Goal: Find specific page/section: Find specific page/section

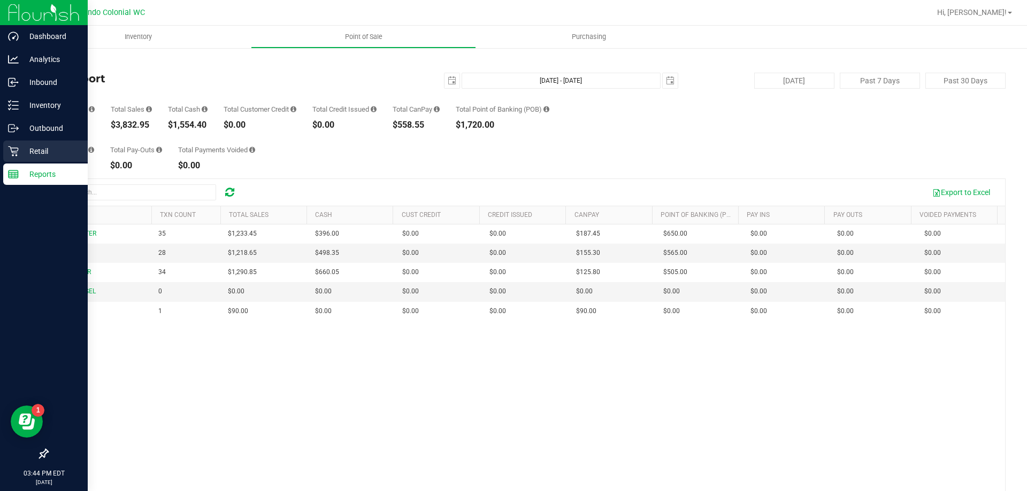
click at [35, 146] on p "Retail" at bounding box center [51, 151] width 64 height 13
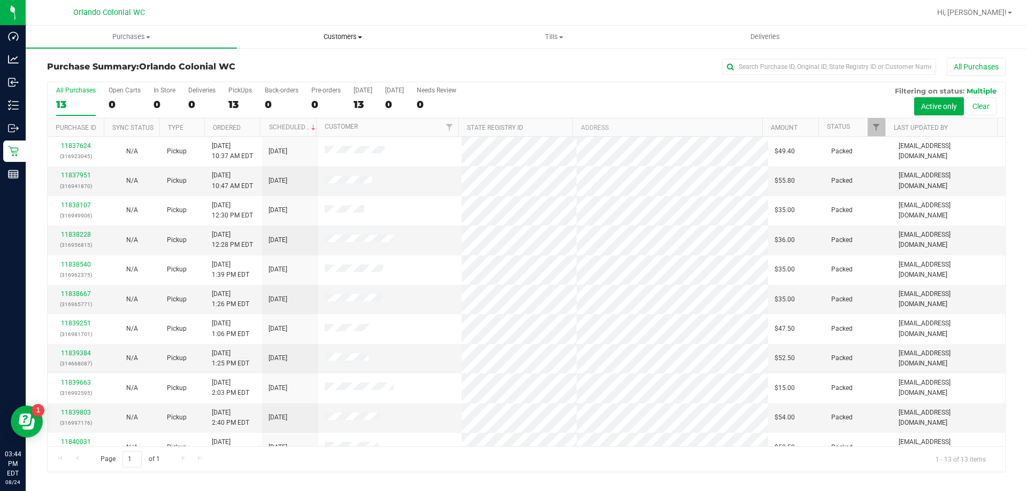
click at [358, 34] on span "Customers" at bounding box center [342, 37] width 210 height 10
click at [340, 64] on li "All customers" at bounding box center [342, 64] width 211 height 13
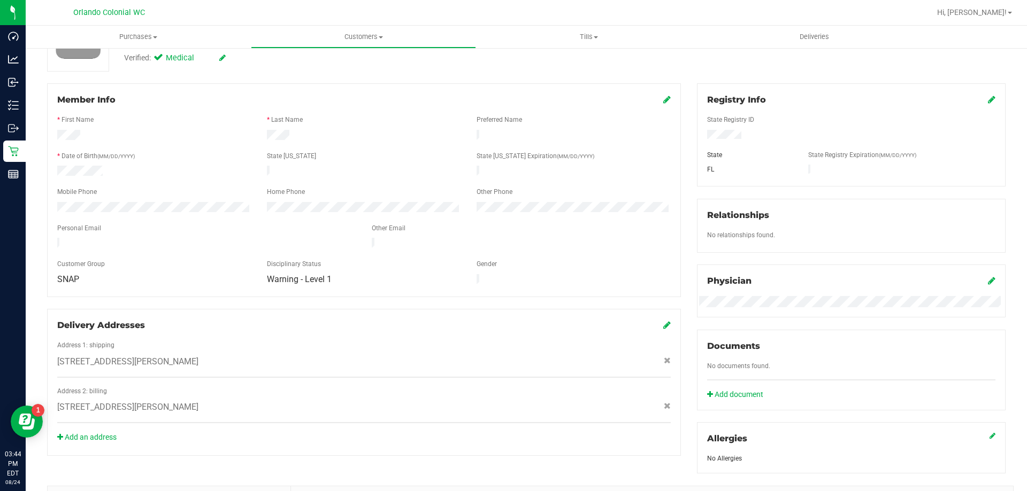
scroll to position [282, 0]
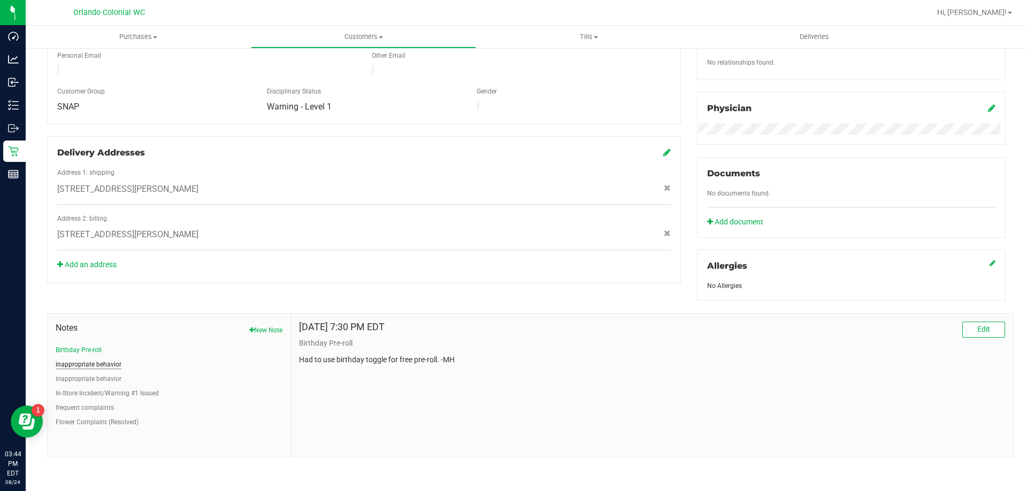
click at [109, 364] on button "inappropriate behavior" at bounding box center [89, 365] width 66 height 10
click at [106, 375] on button "inappropriate behavior" at bounding box center [89, 379] width 66 height 10
click at [100, 365] on button "inappropriate behavior" at bounding box center [89, 365] width 66 height 10
click at [102, 381] on button "inappropriate behavior" at bounding box center [89, 379] width 66 height 10
click at [102, 364] on button "inappropriate behavior" at bounding box center [89, 365] width 66 height 10
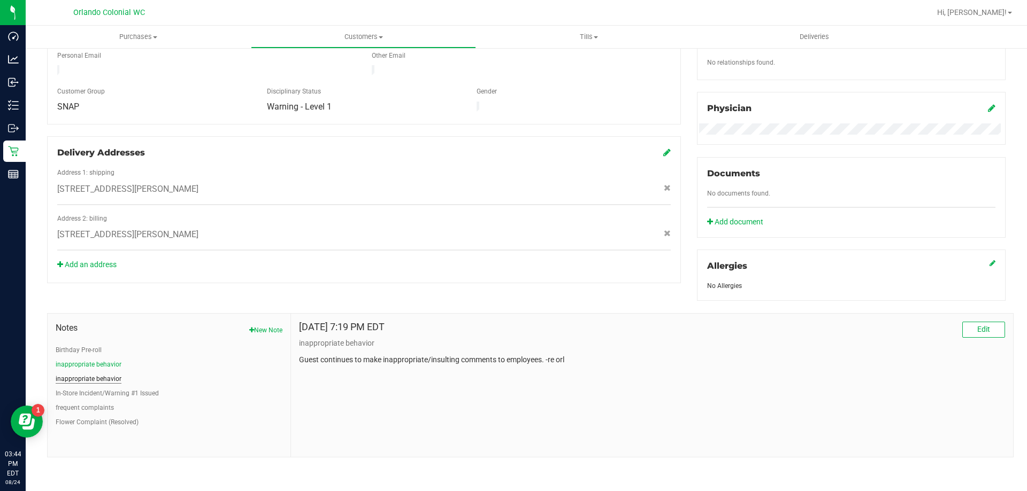
click at [105, 379] on button "inappropriate behavior" at bounding box center [89, 379] width 66 height 10
click at [110, 391] on button "In-Store Incident/Warning #1 Issued" at bounding box center [107, 394] width 103 height 10
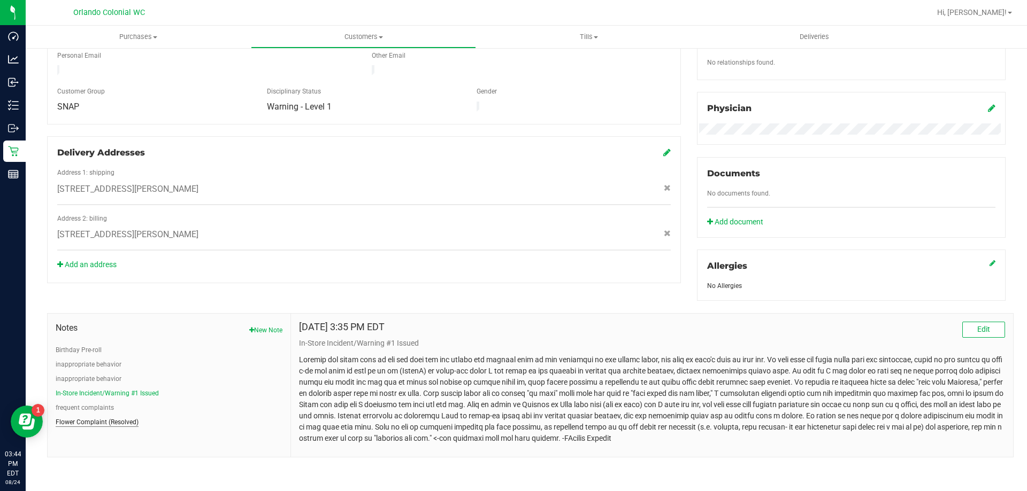
click at [119, 423] on button "Flower Complaint (Resolved)" at bounding box center [97, 423] width 83 height 10
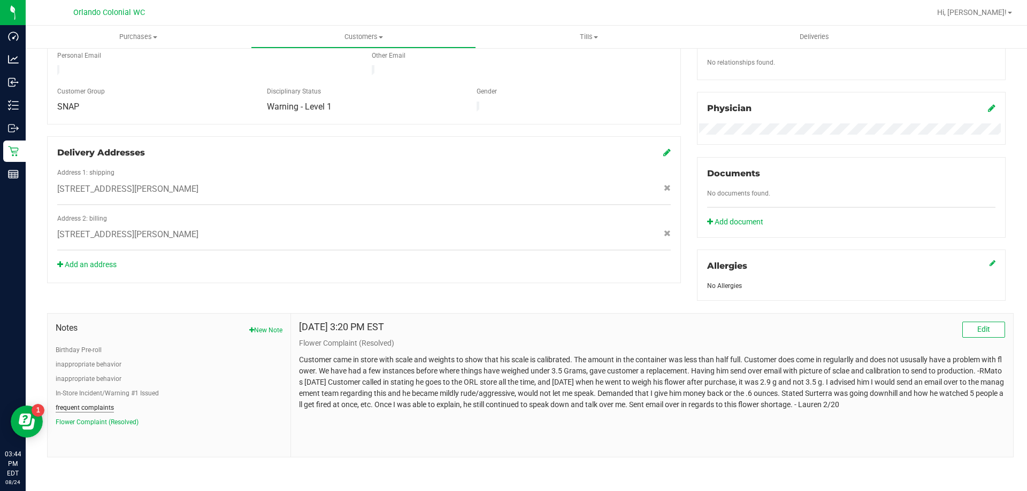
click at [103, 407] on button "frequent complaints" at bounding box center [85, 408] width 58 height 10
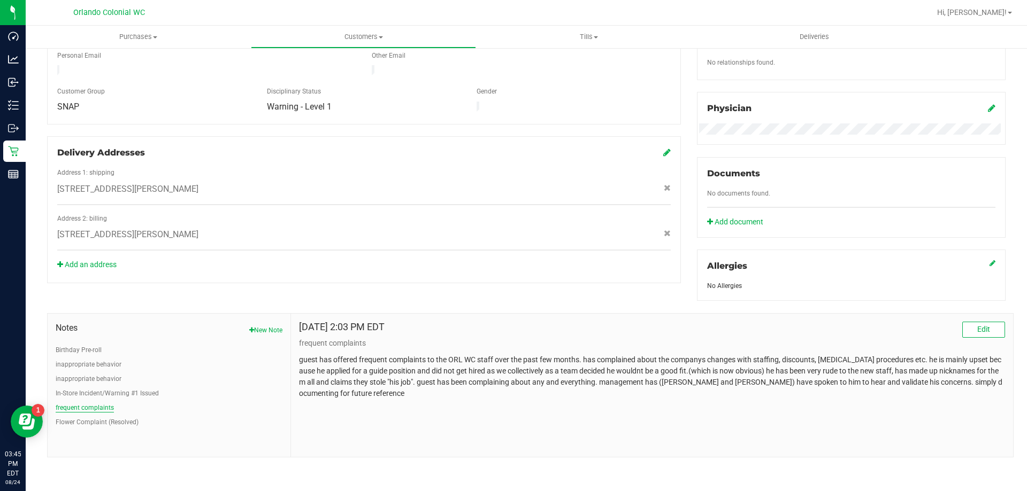
click at [92, 404] on button "frequent complaints" at bounding box center [85, 408] width 58 height 10
click at [98, 392] on button "In-Store Incident/Warning #1 Issued" at bounding box center [107, 394] width 103 height 10
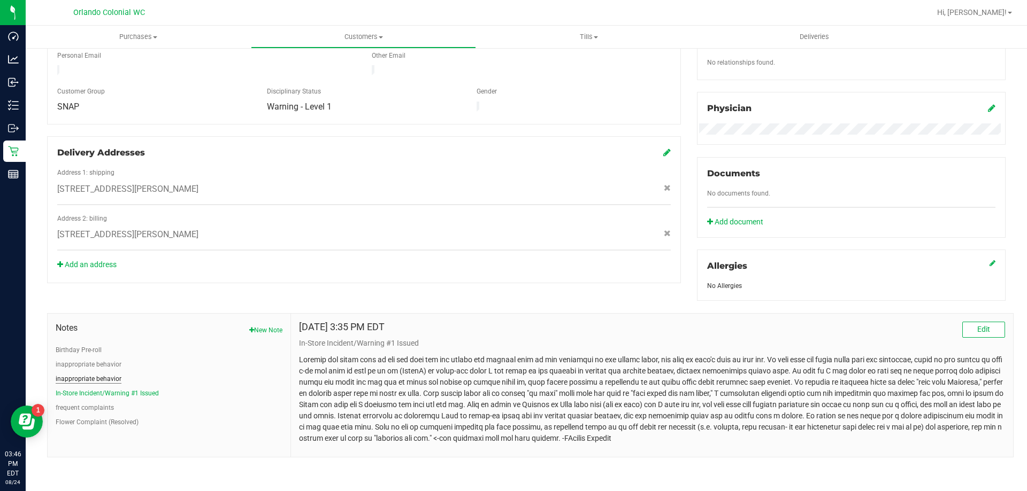
click at [107, 378] on button "inappropriate behavior" at bounding box center [89, 379] width 66 height 10
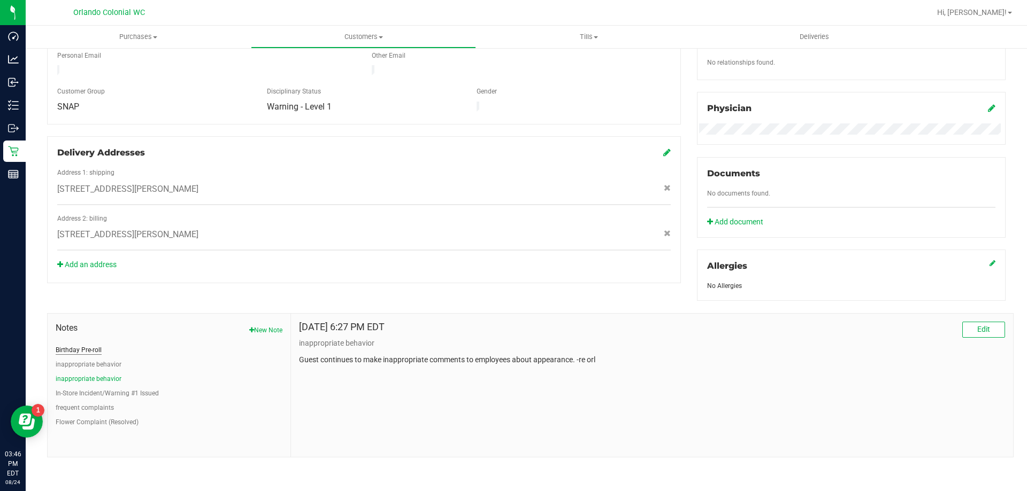
click at [87, 345] on button "Birthday Pre-roll" at bounding box center [79, 350] width 46 height 10
click at [90, 360] on button "inappropriate behavior" at bounding box center [89, 365] width 66 height 10
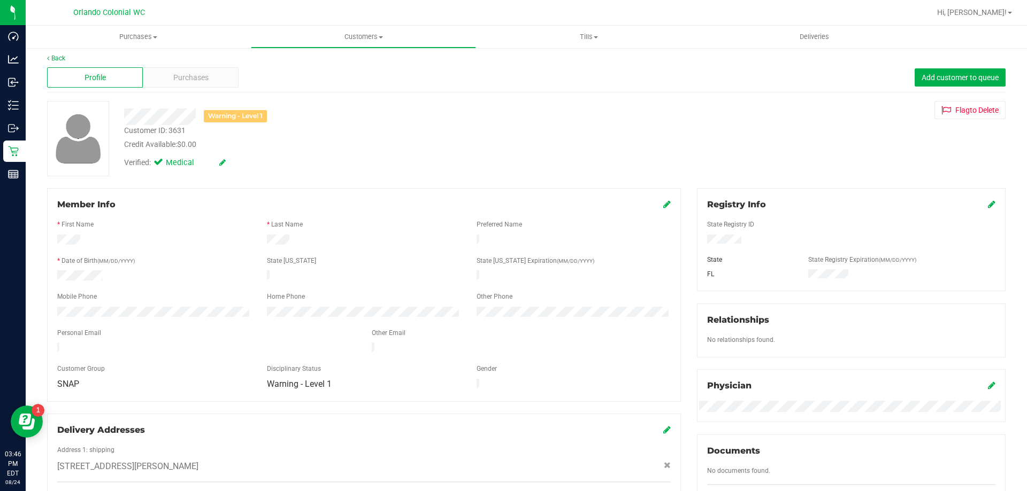
scroll to position [0, 0]
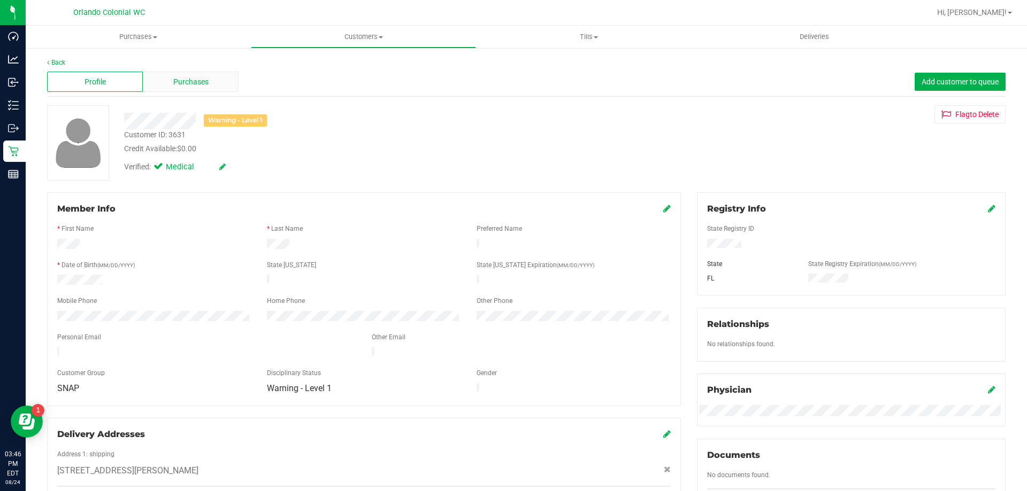
click at [196, 82] on span "Purchases" at bounding box center [190, 81] width 35 height 11
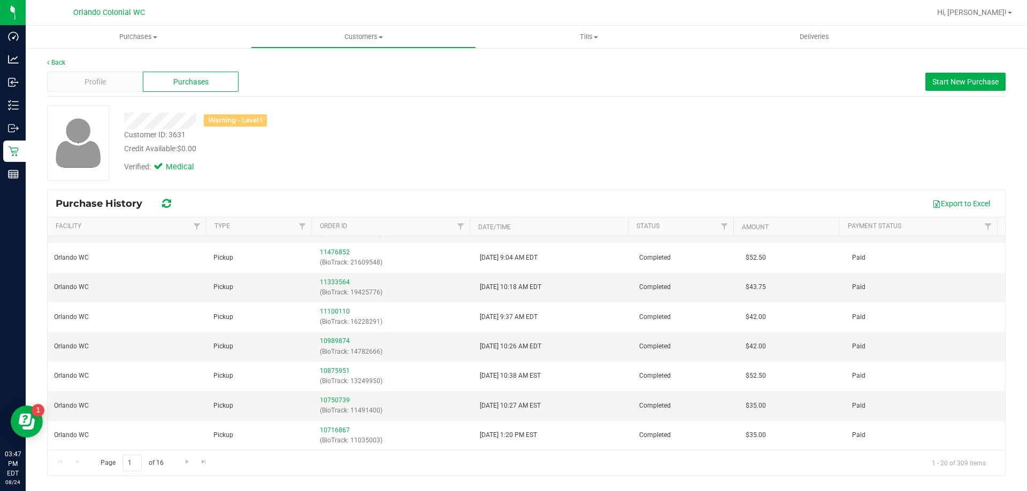
scroll to position [337, 0]
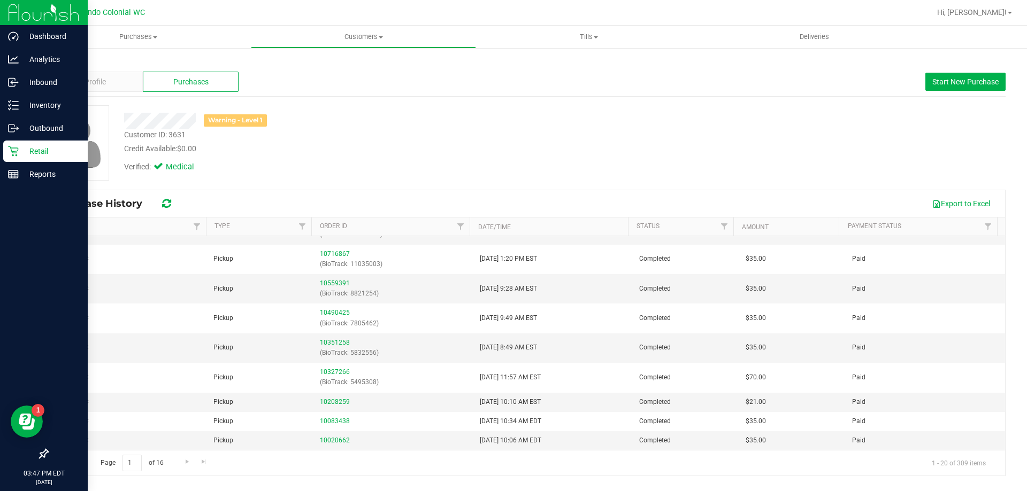
click at [14, 148] on icon at bounding box center [13, 152] width 10 height 10
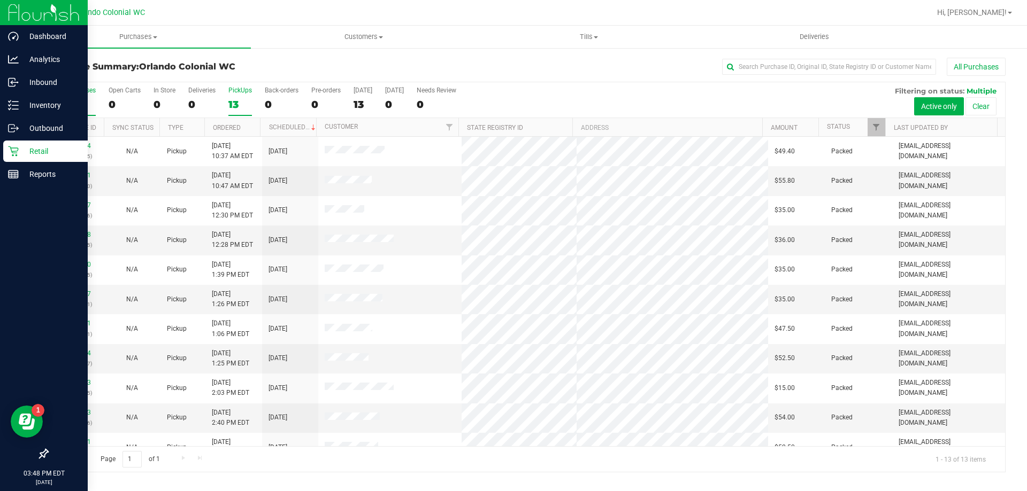
click at [228, 103] on div "13" at bounding box center [240, 104] width 24 height 12
click at [0, 0] on input "PickUps 13" at bounding box center [0, 0] width 0 height 0
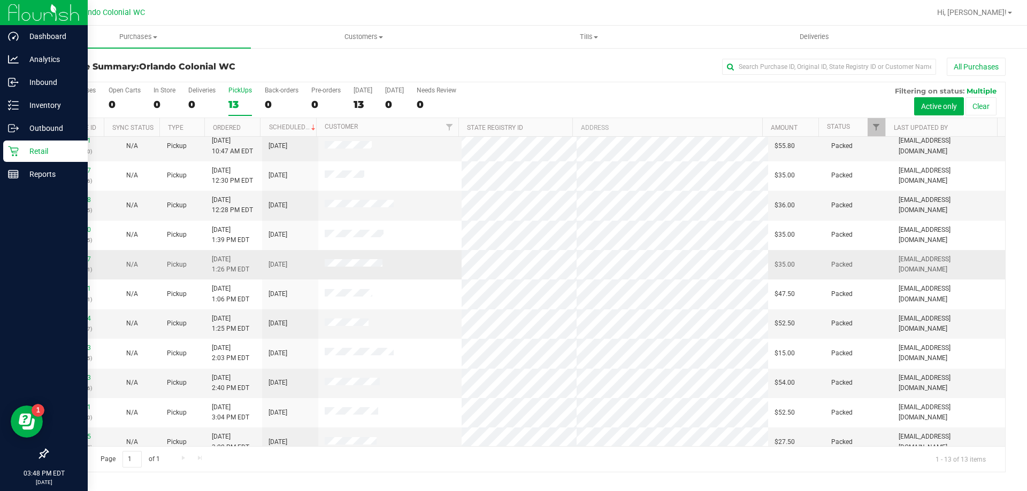
scroll to position [75, 0]
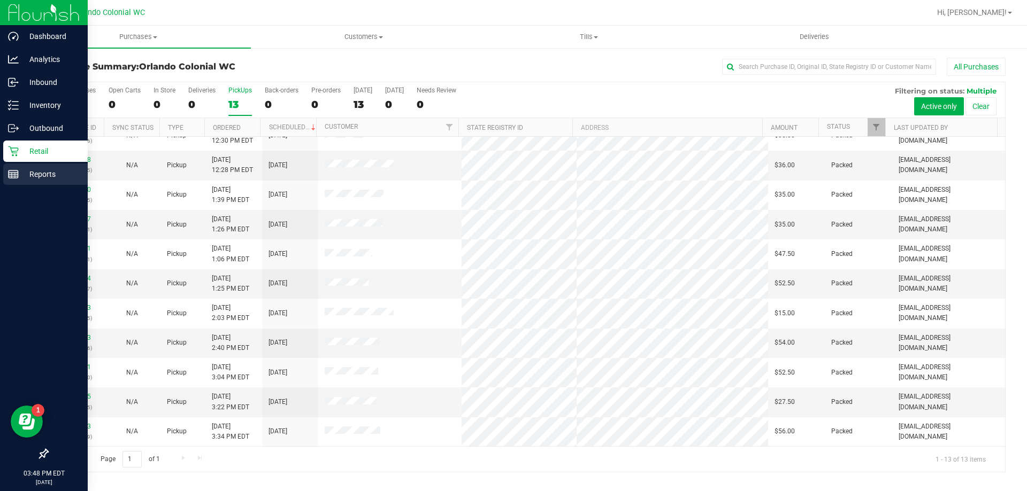
click at [5, 167] on div "Reports" at bounding box center [45, 174] width 84 height 21
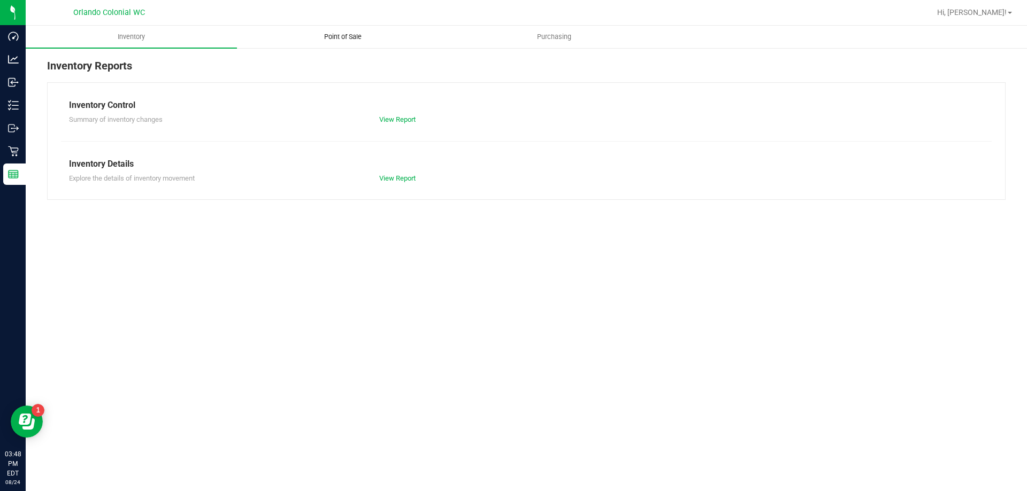
click at [320, 47] on uib-tab-heading "Point of Sale" at bounding box center [342, 36] width 210 height 21
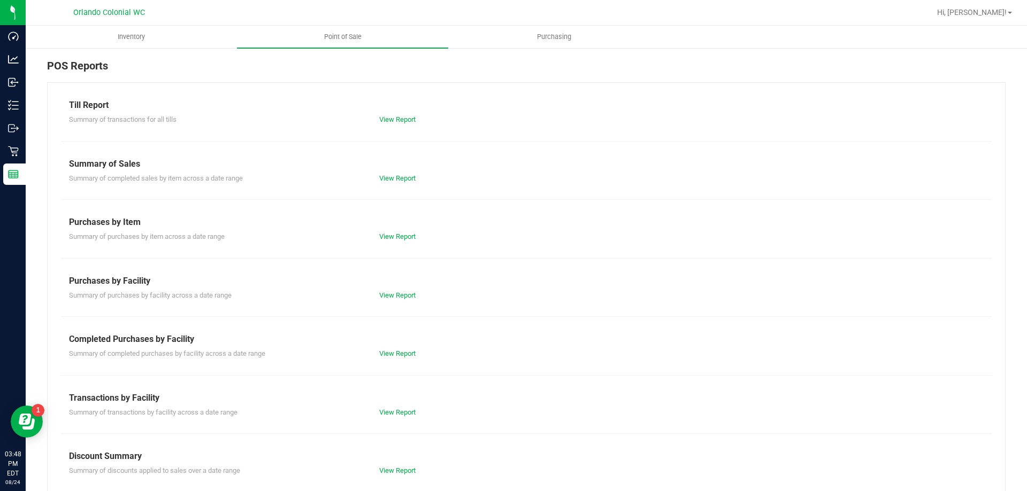
click at [389, 125] on div "View Report" at bounding box center [526, 119] width 310 height 11
click at [388, 119] on link "View Report" at bounding box center [397, 119] width 36 height 8
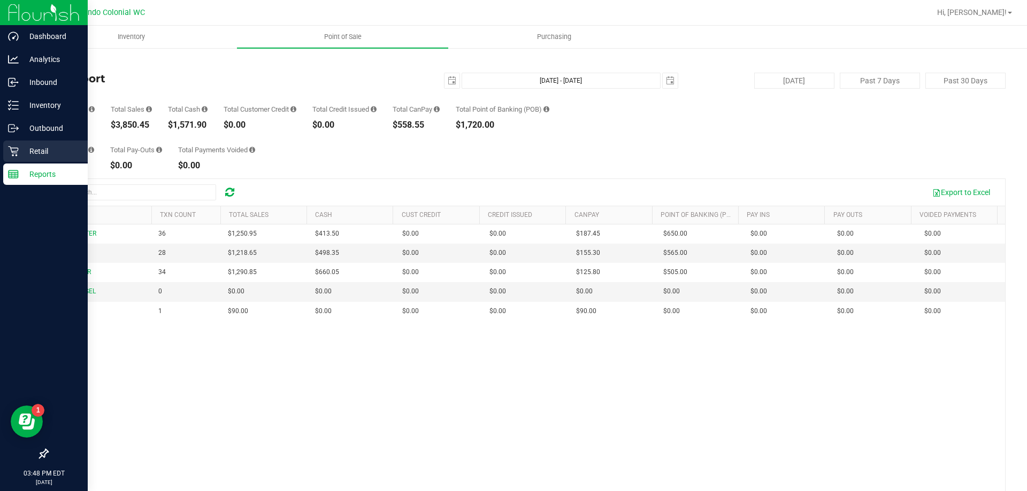
click at [43, 146] on p "Retail" at bounding box center [51, 151] width 64 height 13
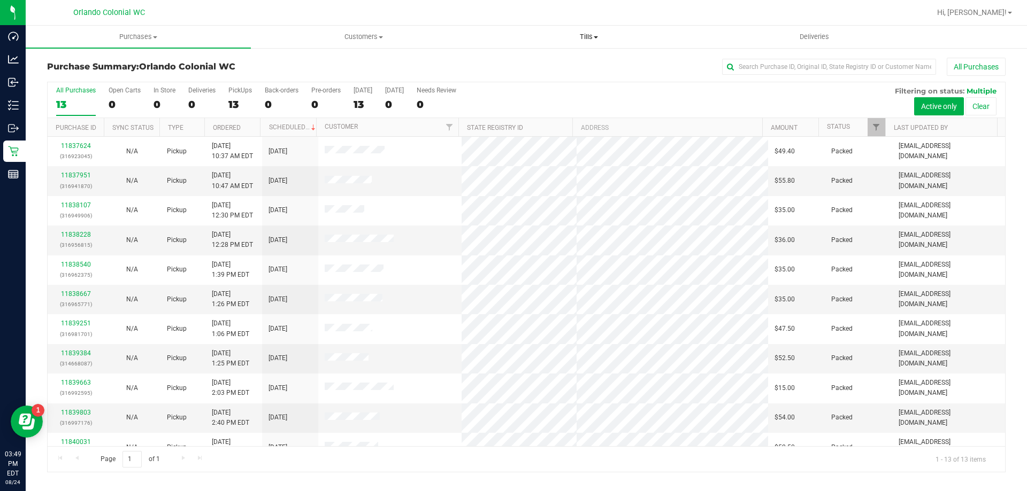
click at [591, 33] on span "Tills" at bounding box center [588, 37] width 224 height 10
click at [564, 70] on li "Manage tills" at bounding box center [588, 64] width 225 height 13
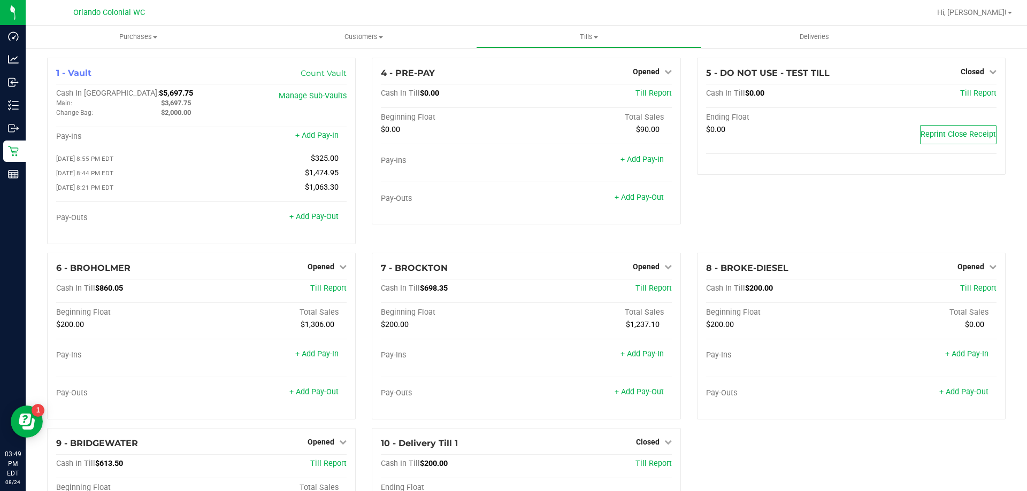
drag, startPoint x: 364, startPoint y: 184, endPoint x: 366, endPoint y: 179, distance: 5.8
click at [364, 184] on div "4 - PRE-PAY Opened Close Till Cash In Till $0.00 Till Report Beginning Float To…" at bounding box center [526, 155] width 325 height 195
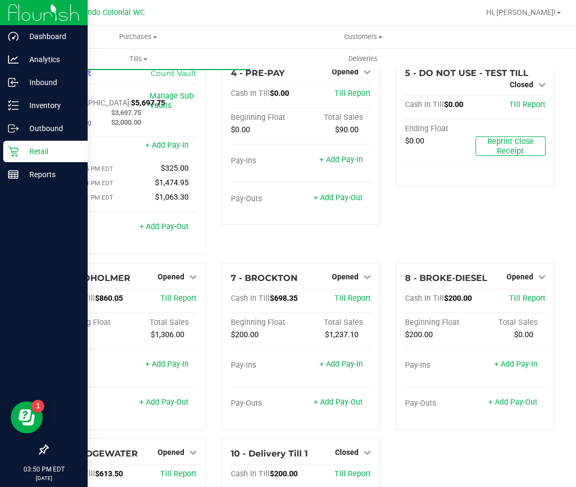
click at [19, 152] on p "Retail" at bounding box center [51, 151] width 64 height 13
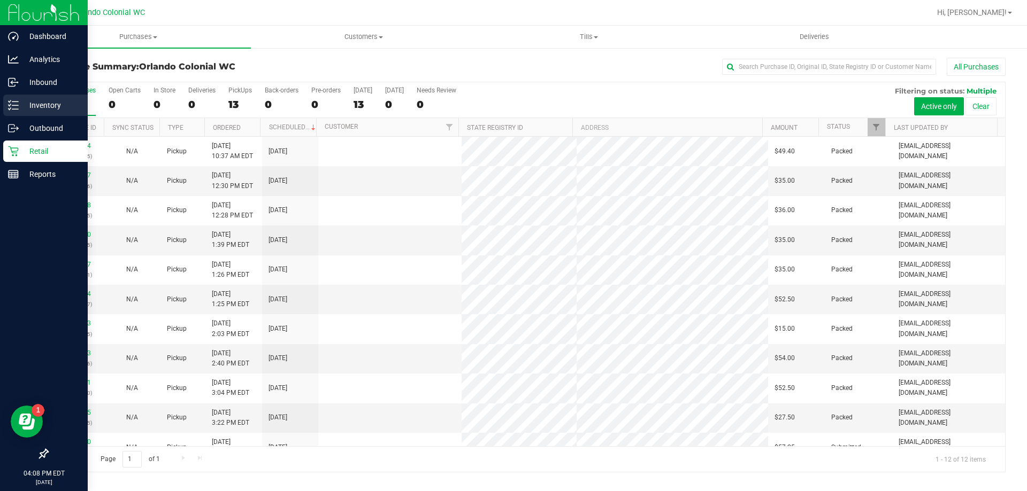
click at [29, 103] on p "Inventory" at bounding box center [51, 105] width 64 height 13
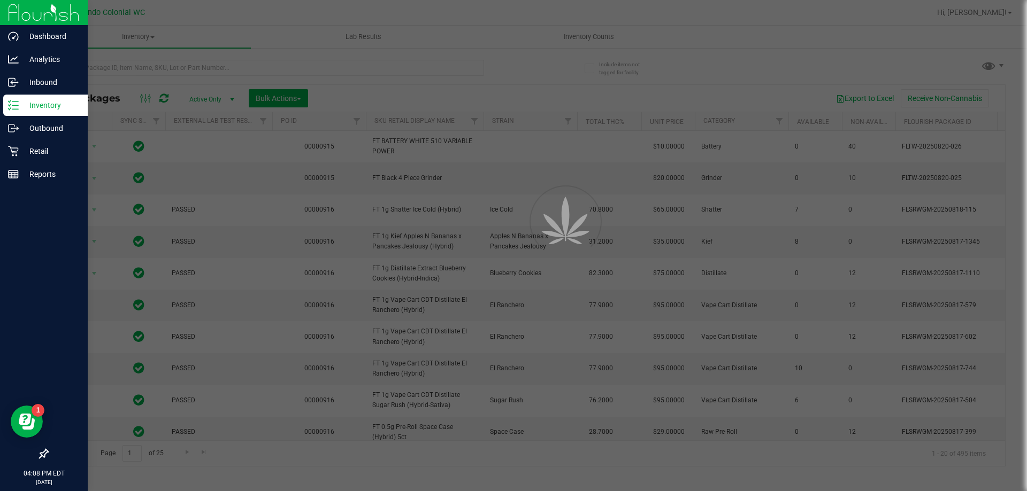
click at [235, 78] on div at bounding box center [513, 245] width 1027 height 491
click at [235, 70] on div at bounding box center [513, 245] width 1027 height 491
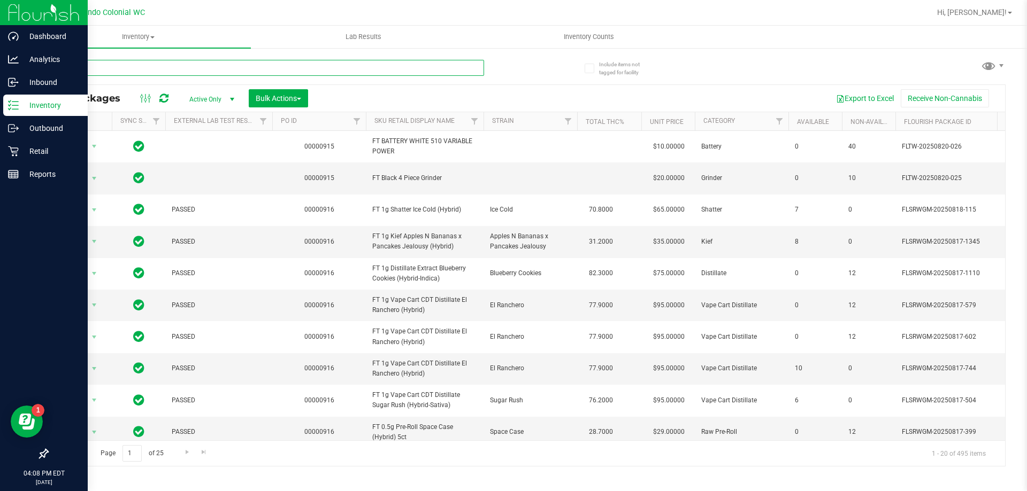
click at [235, 70] on input "text" at bounding box center [265, 68] width 437 height 16
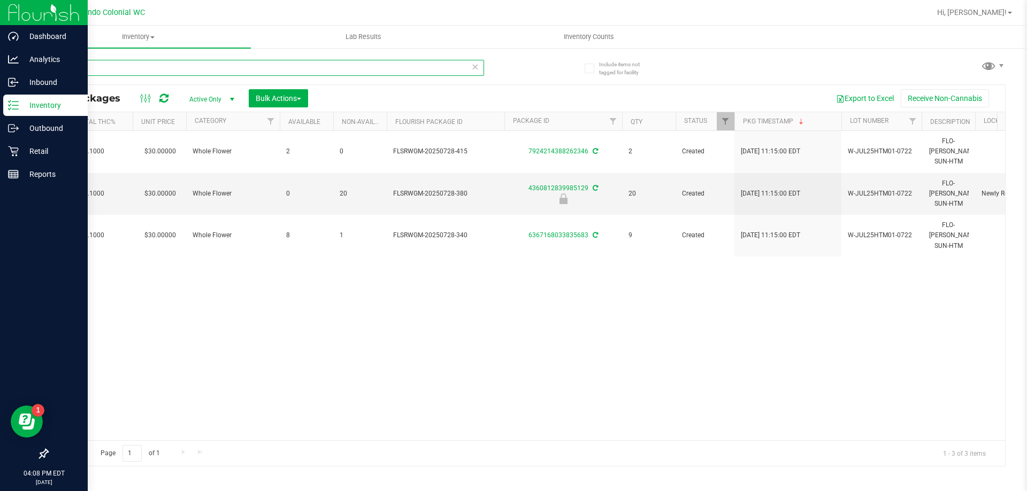
scroll to position [0, 646]
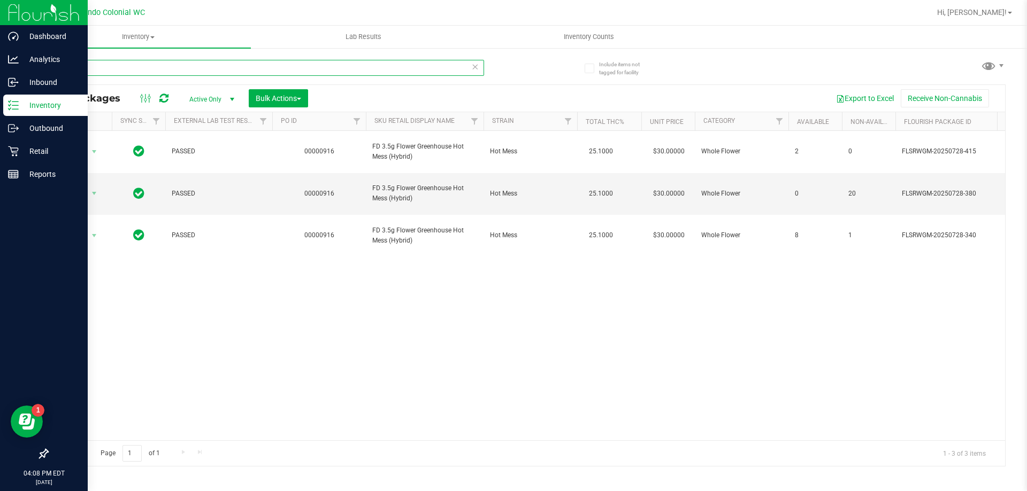
type input "htm"
